Goal: Task Accomplishment & Management: Manage account settings

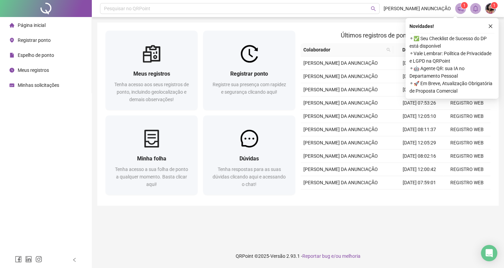
click at [50, 24] on li "Página inicial" at bounding box center [45, 25] width 89 height 14
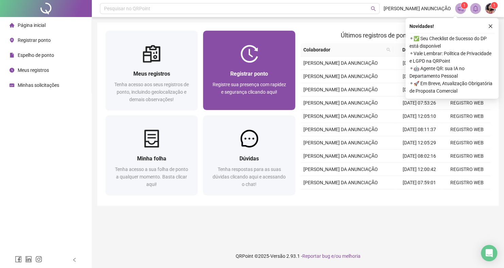
click at [266, 92] on span "Registre sua presença com rapidez e segurança clicando aqui!" at bounding box center [249, 88] width 73 height 13
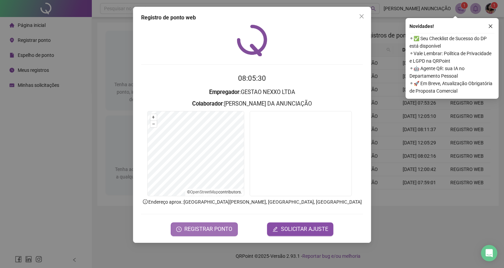
click at [210, 230] on span "REGISTRAR PONTO" at bounding box center [208, 229] width 48 height 8
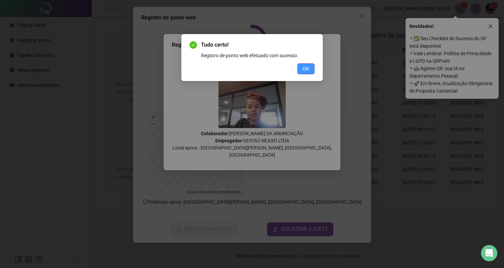
click at [307, 66] on span "OK" at bounding box center [306, 68] width 6 height 7
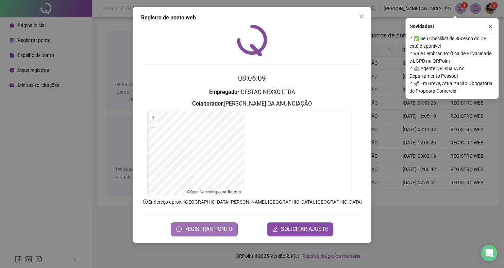
click at [215, 229] on span "REGISTRAR PONTO" at bounding box center [208, 229] width 48 height 8
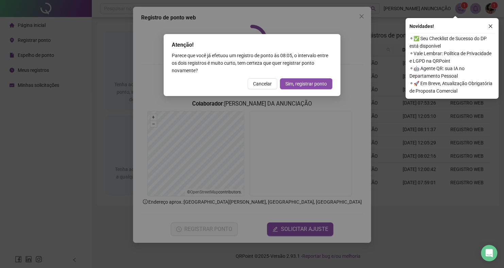
click at [356, 16] on div "Atenção! Parece que você já efetuou um registro de ponto às 08:05 , o intervalo…" at bounding box center [252, 134] width 504 height 268
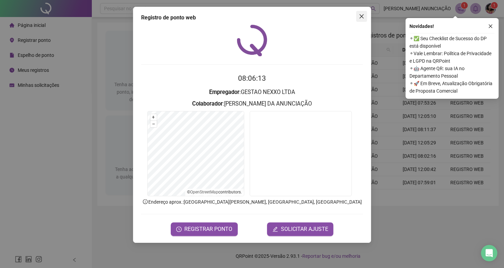
click at [360, 20] on button "Close" at bounding box center [361, 16] width 11 height 11
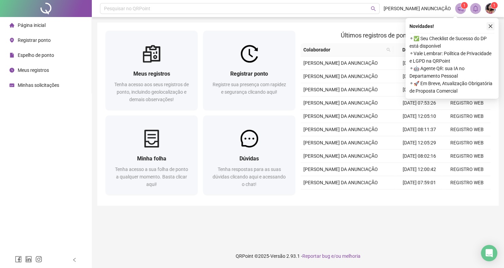
click at [489, 25] on icon "close" at bounding box center [490, 26] width 5 height 5
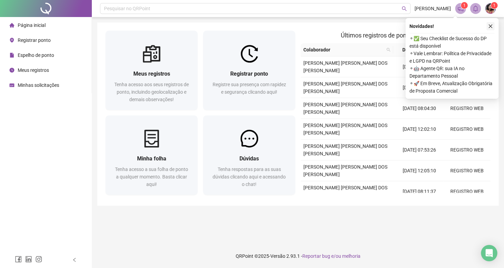
click at [491, 27] on icon "close" at bounding box center [490, 26] width 5 height 5
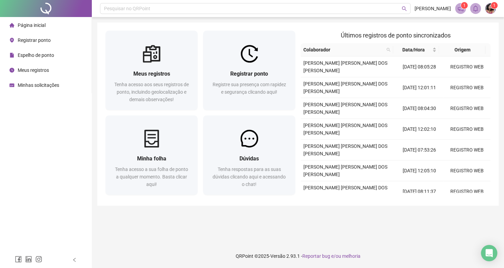
click at [461, 5] on sup "1" at bounding box center [464, 5] width 7 height 7
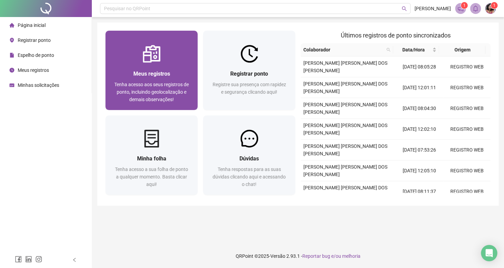
click at [175, 55] on div at bounding box center [151, 54] width 92 height 18
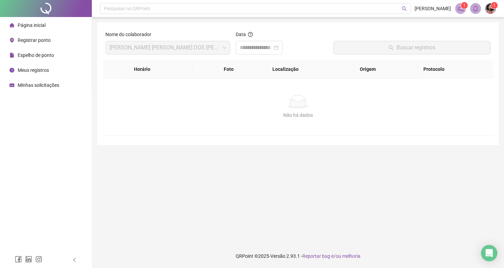
click at [45, 37] on span "Registrar ponto" at bounding box center [34, 39] width 33 height 5
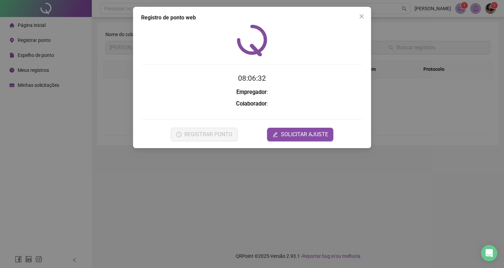
click at [53, 51] on div "Registro [PERSON_NAME] web 08:06:32 Empregador : Colaborador : REGISTRAR PONTO …" at bounding box center [252, 134] width 504 height 268
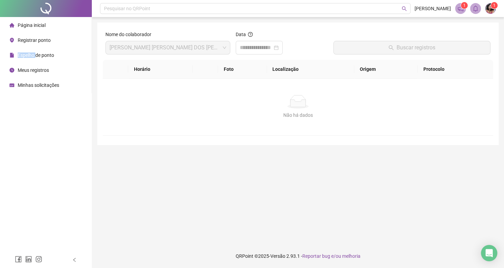
click at [53, 51] on div "Espelho de ponto" at bounding box center [32, 55] width 45 height 14
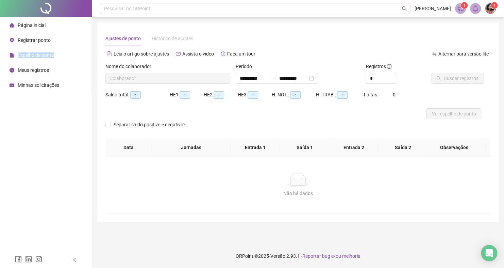
type input "**********"
type input "*"
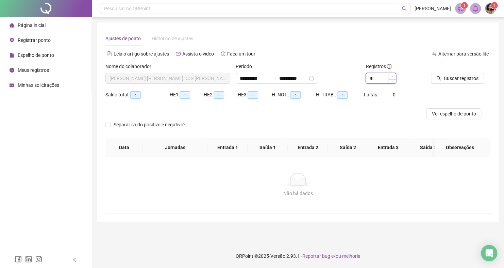
click at [392, 77] on icon "up" at bounding box center [392, 76] width 2 height 2
click at [456, 79] on span "Buscar registros" at bounding box center [461, 78] width 35 height 7
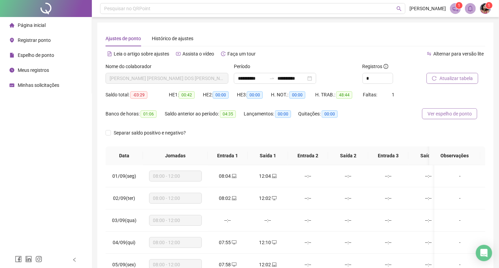
click at [454, 116] on span "Ver espelho de ponto" at bounding box center [449, 113] width 44 height 7
